Goal: Find specific page/section

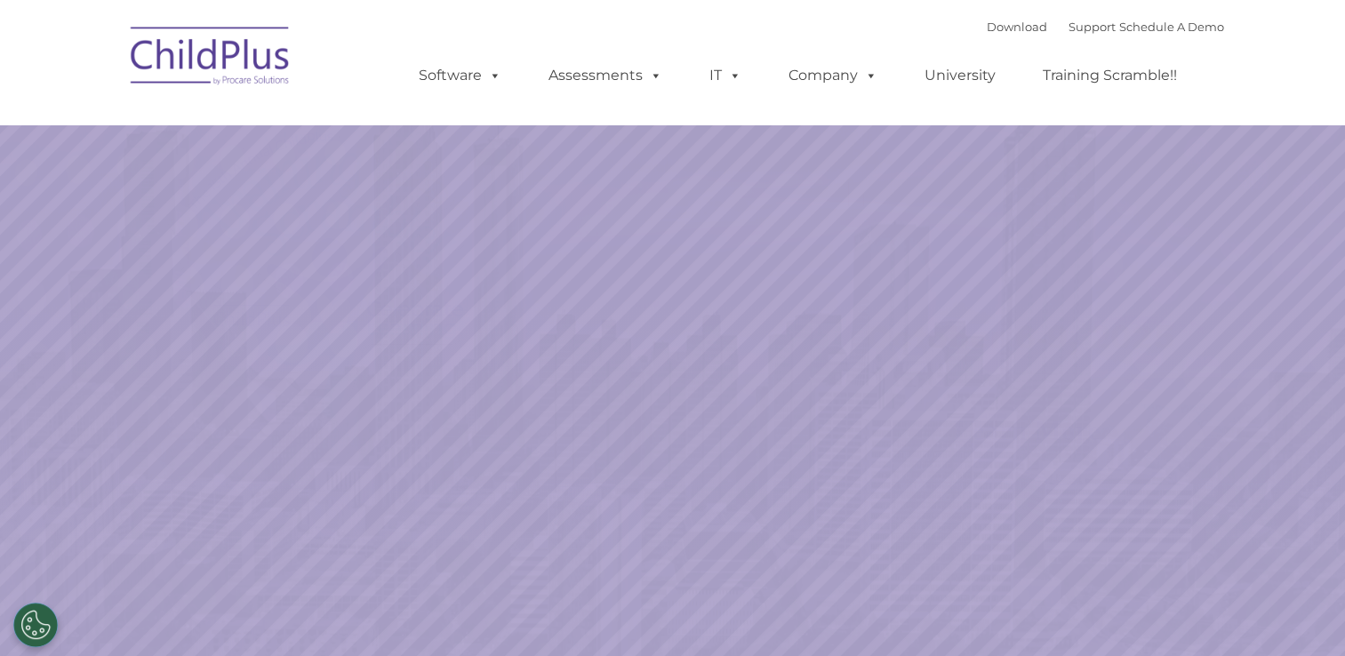
select select "MEDIUM"
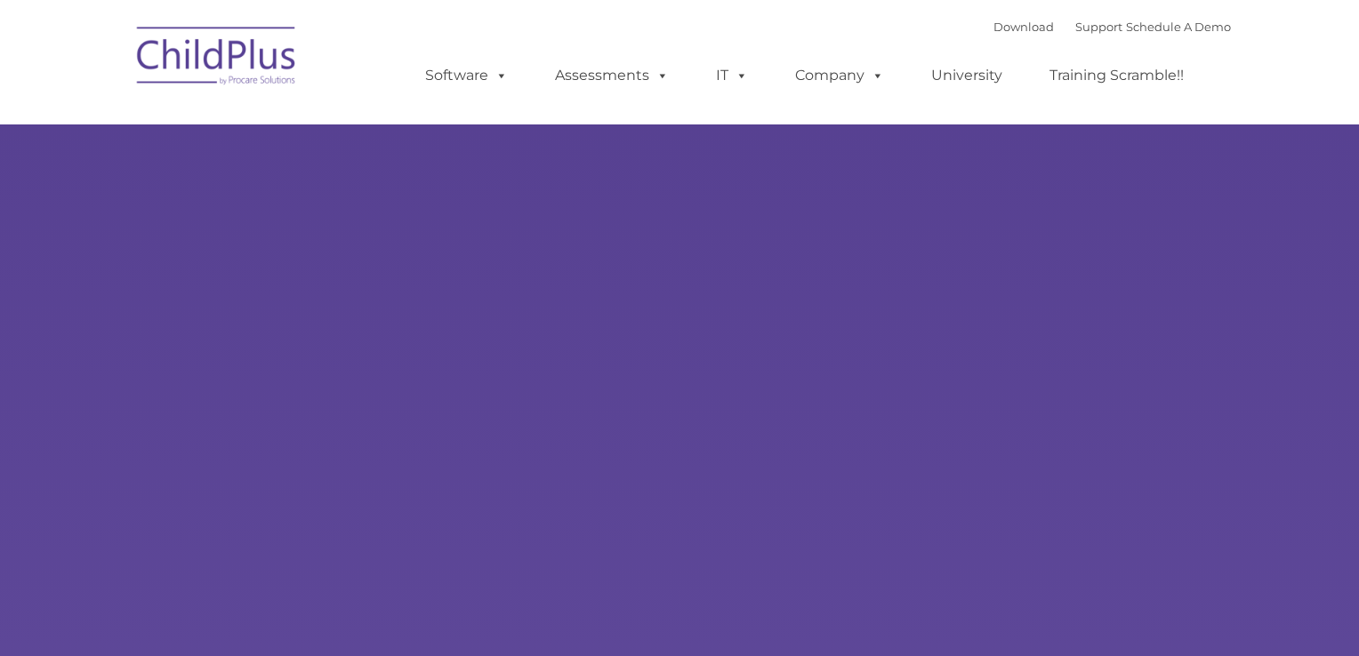
type input ""
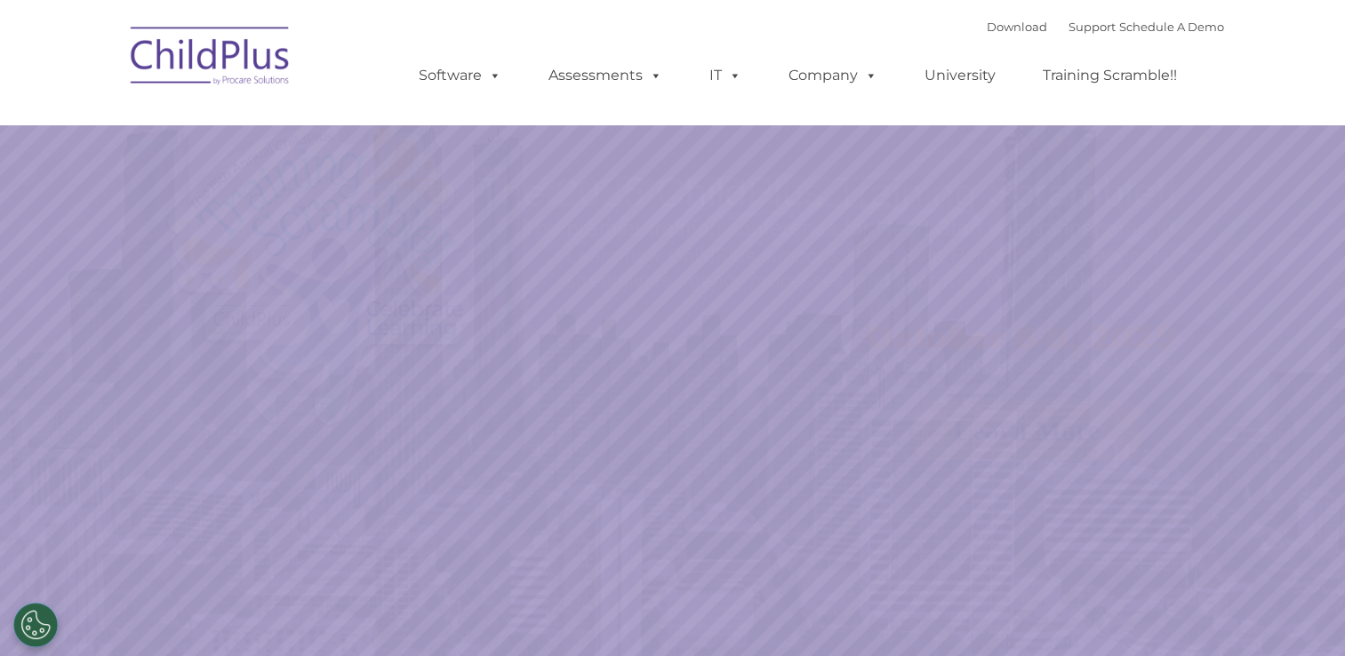
select select "MEDIUM"
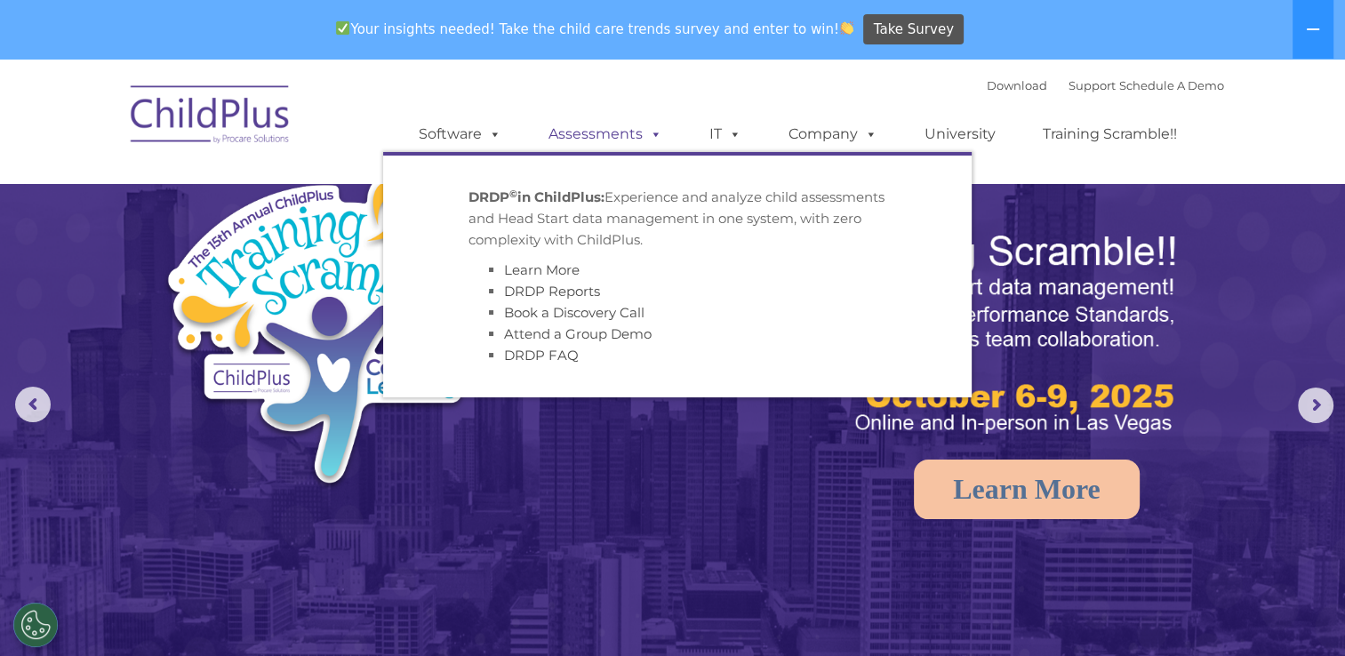
click at [614, 133] on link "Assessments" at bounding box center [605, 134] width 149 height 36
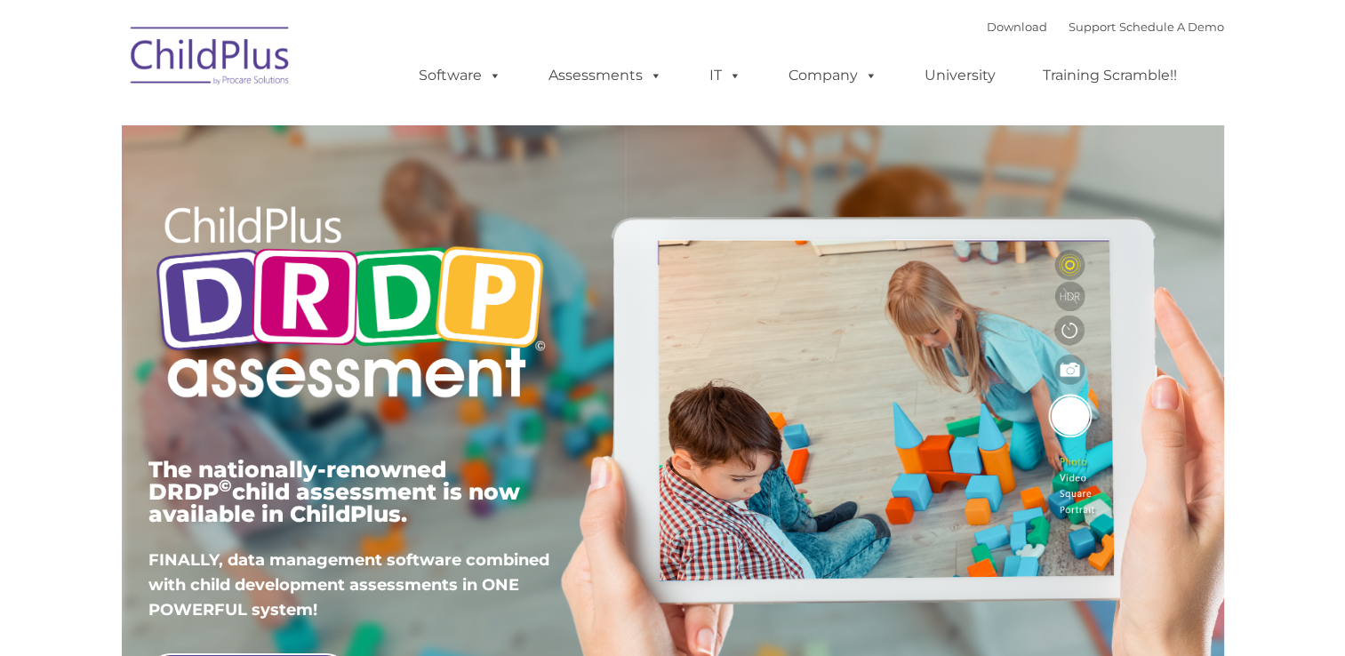
type input ""
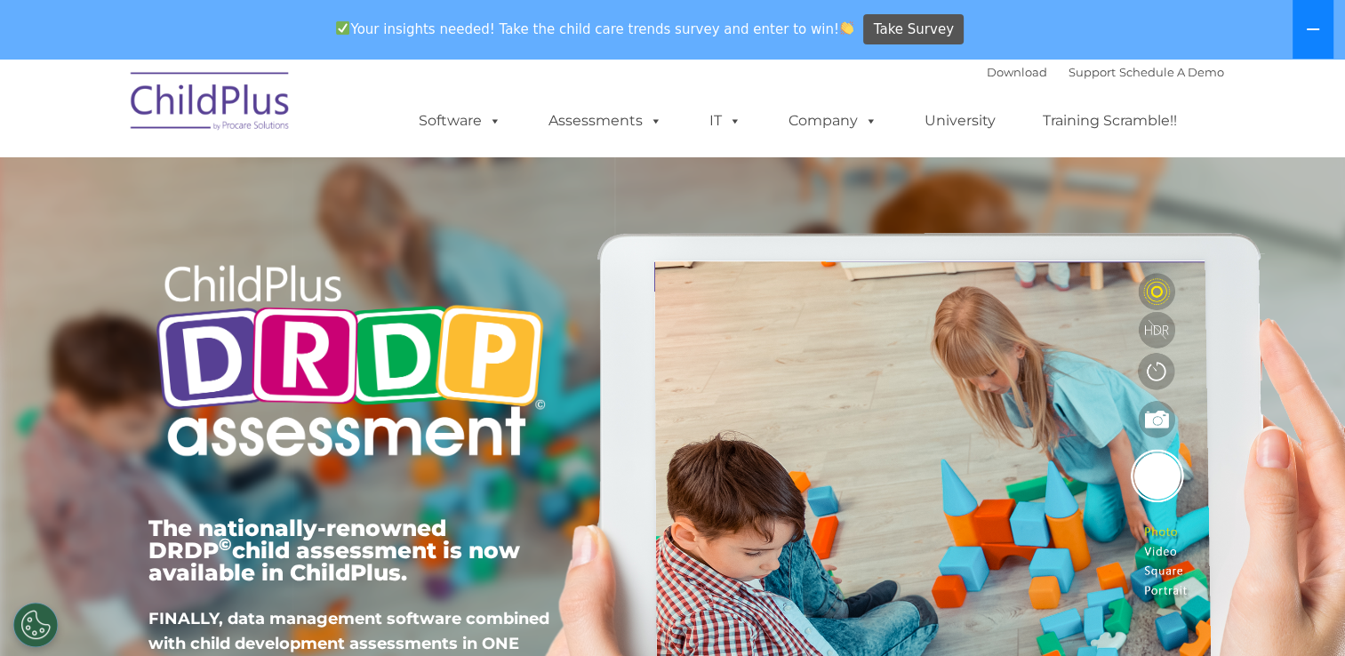
click at [1319, 27] on icon at bounding box center [1313, 29] width 14 height 14
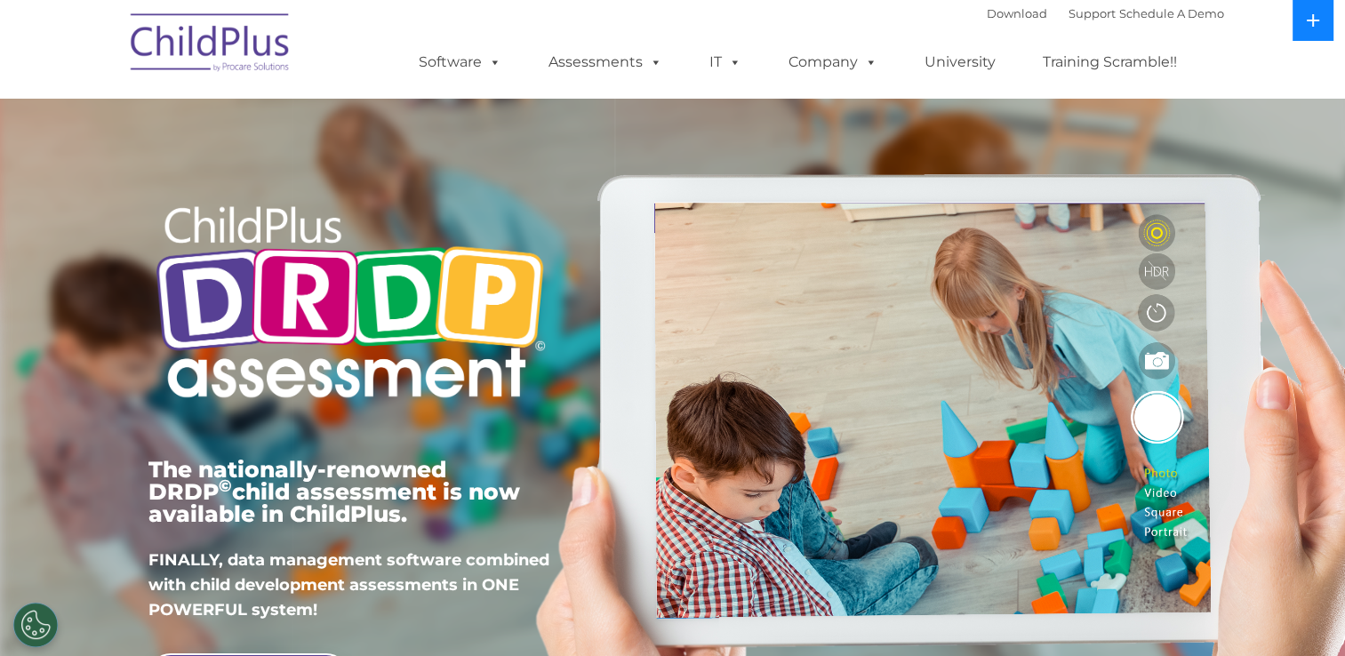
click at [1319, 27] on icon at bounding box center [1313, 20] width 14 height 14
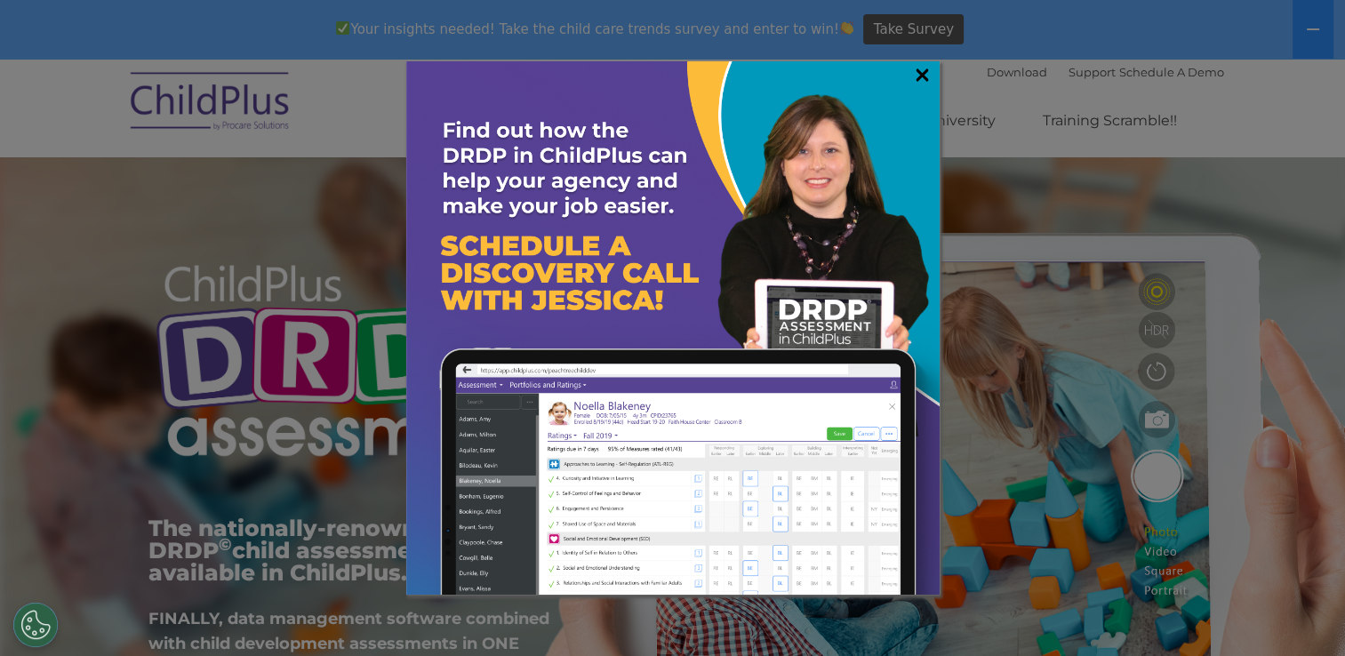
click at [922, 76] on link "×" at bounding box center [922, 75] width 20 height 18
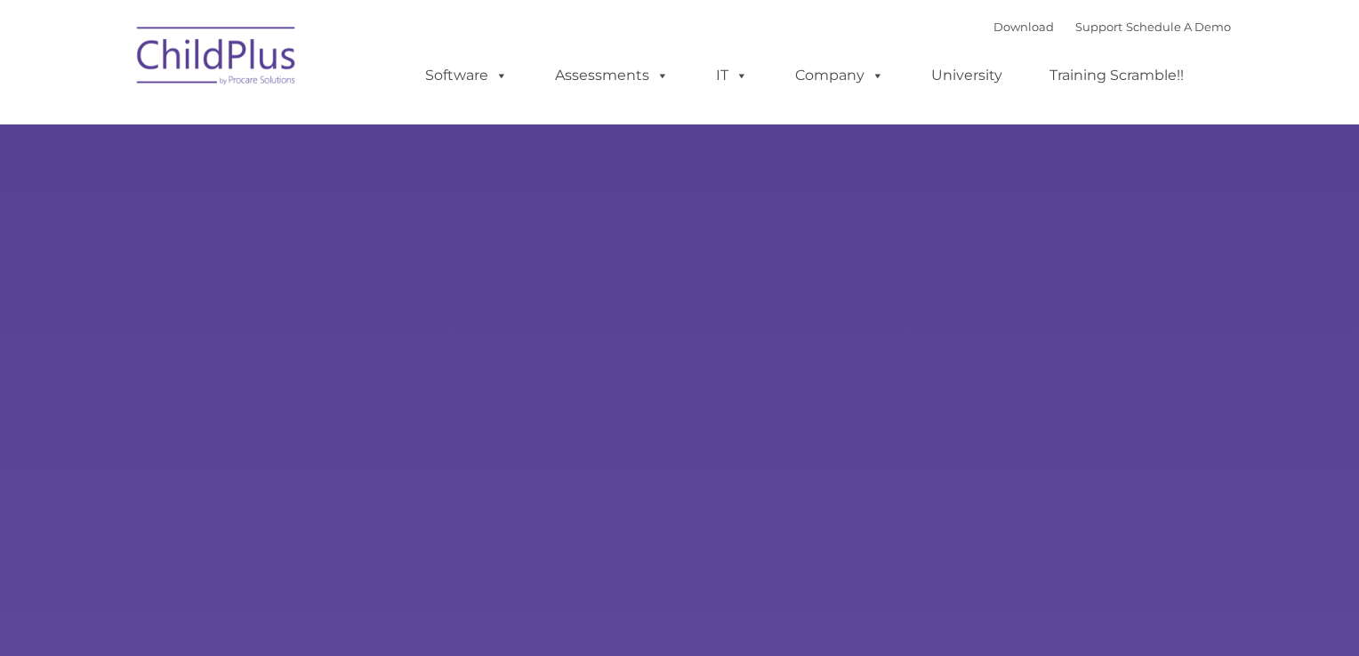
type input ""
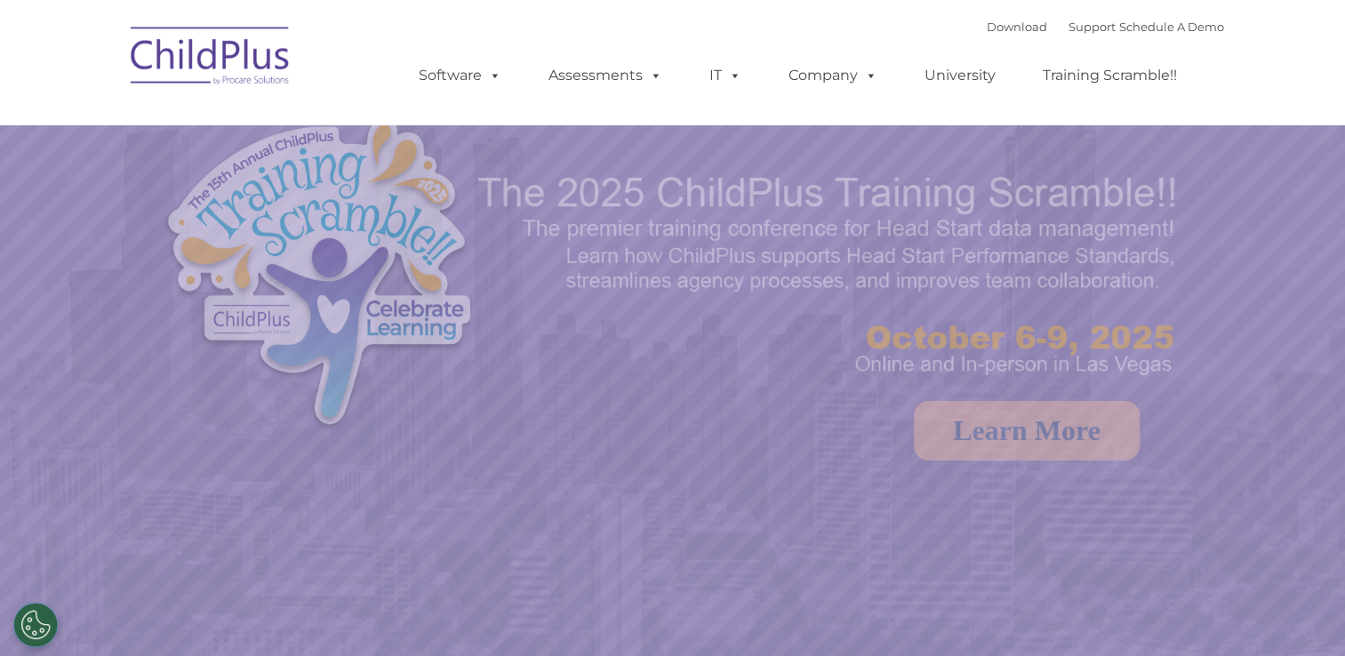
select select "MEDIUM"
